Goal: Navigation & Orientation: Go to known website

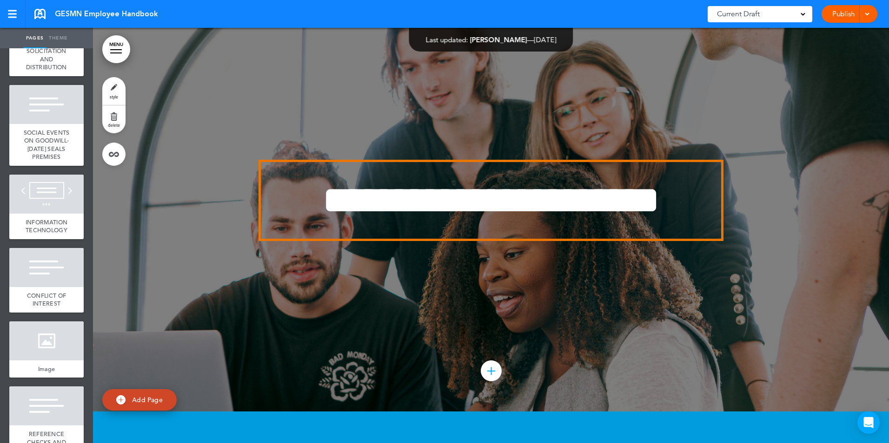
scroll to position [26209, 0]
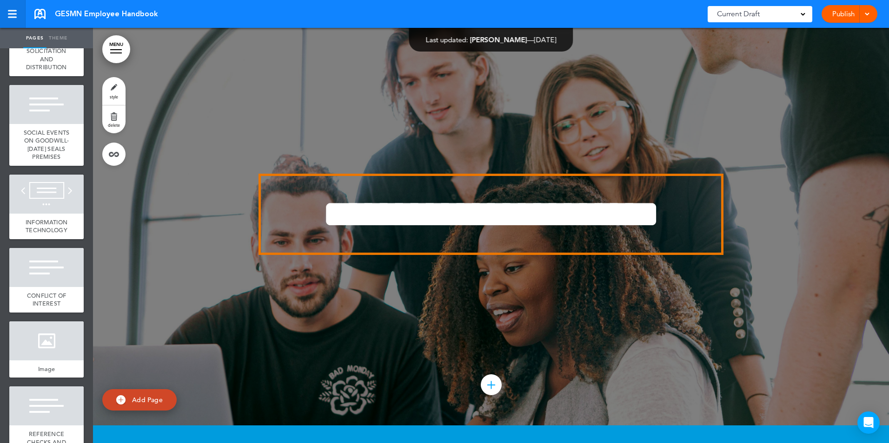
click at [14, 17] on div at bounding box center [12, 17] width 9 height 1
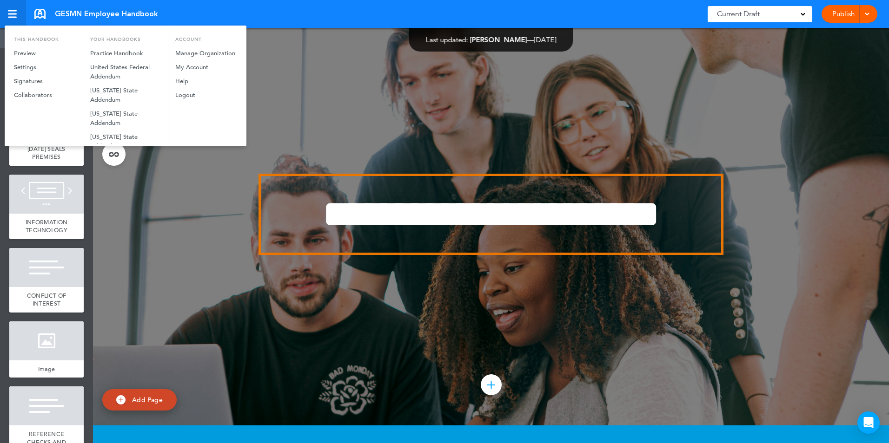
click at [14, 17] on div at bounding box center [444, 221] width 889 height 443
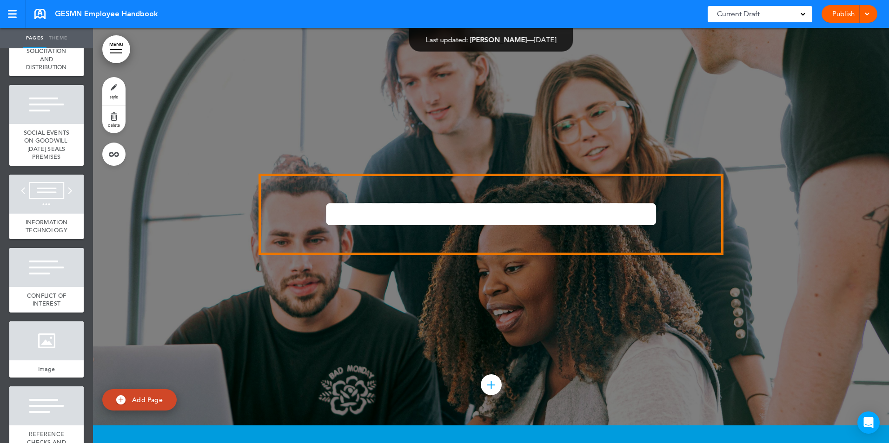
click at [38, 15] on link at bounding box center [39, 14] width 11 height 10
